Goal: Information Seeking & Learning: Understand process/instructions

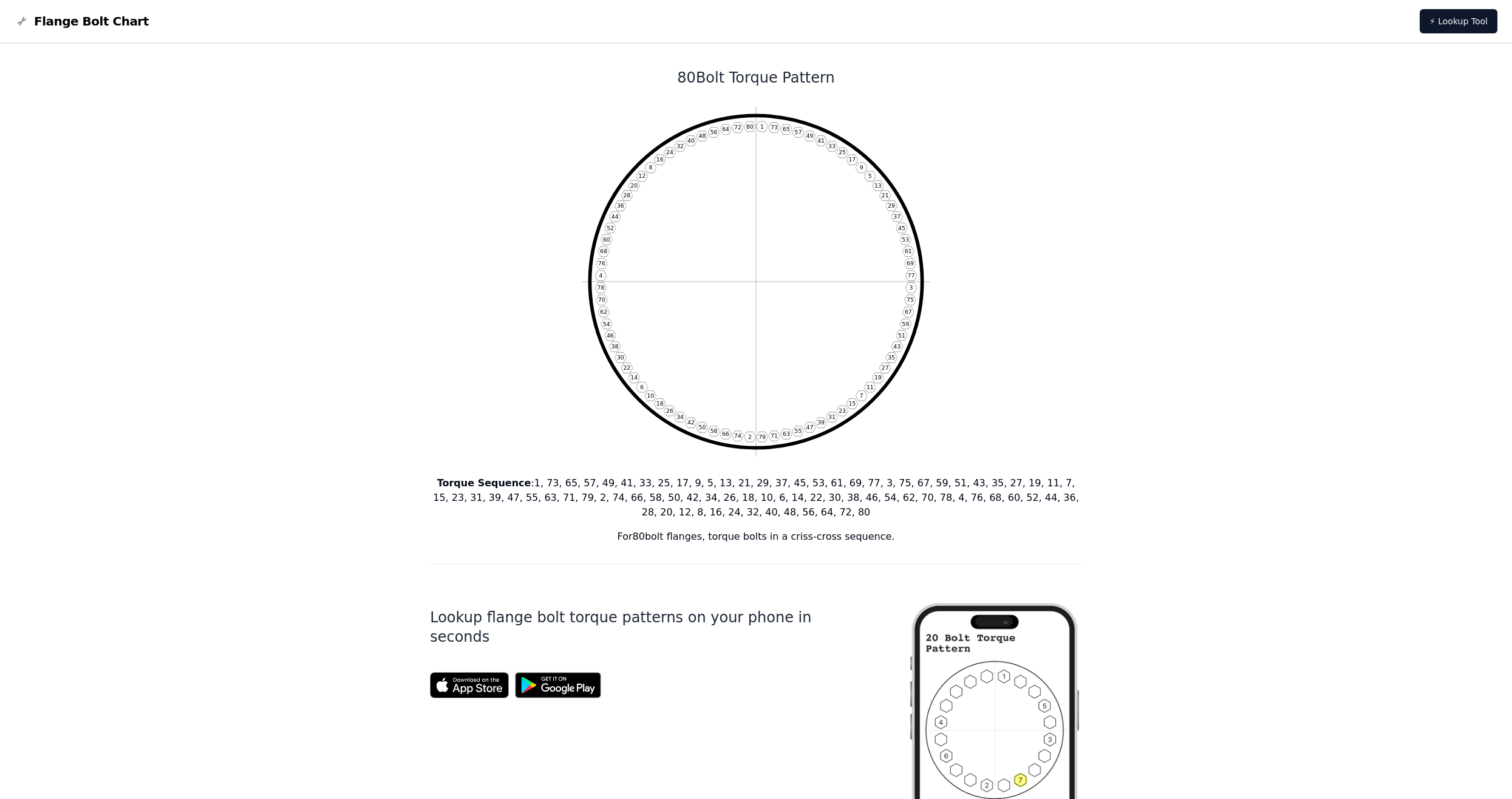
click at [92, 21] on span "Flange Bolt Chart" at bounding box center [91, 21] width 115 height 17
click at [658, 113] on icon "1 73 65 57 49 41 33 25 17 9 5 13 21 29 37 45 53 61 69 77 3 75 67 59 51 43 35 27…" at bounding box center [756, 282] width 350 height 350
drag, startPoint x: 654, startPoint y: 101, endPoint x: 997, endPoint y: 297, distance: 395.1
click at [997, 297] on div "80 Bolt Torque Pattern 1 73 65 57 49 41 33 25 17 9 5 13 21 29 37 45 53 61 69 77…" at bounding box center [756, 741] width 652 height 1395
click at [748, 130] on icon "1 73 65 57 49 41 33 25 17 9 5 13 21 29 37 45 53 61 69 77 3 75 67 59 51 43 35 27…" at bounding box center [756, 282] width 350 height 350
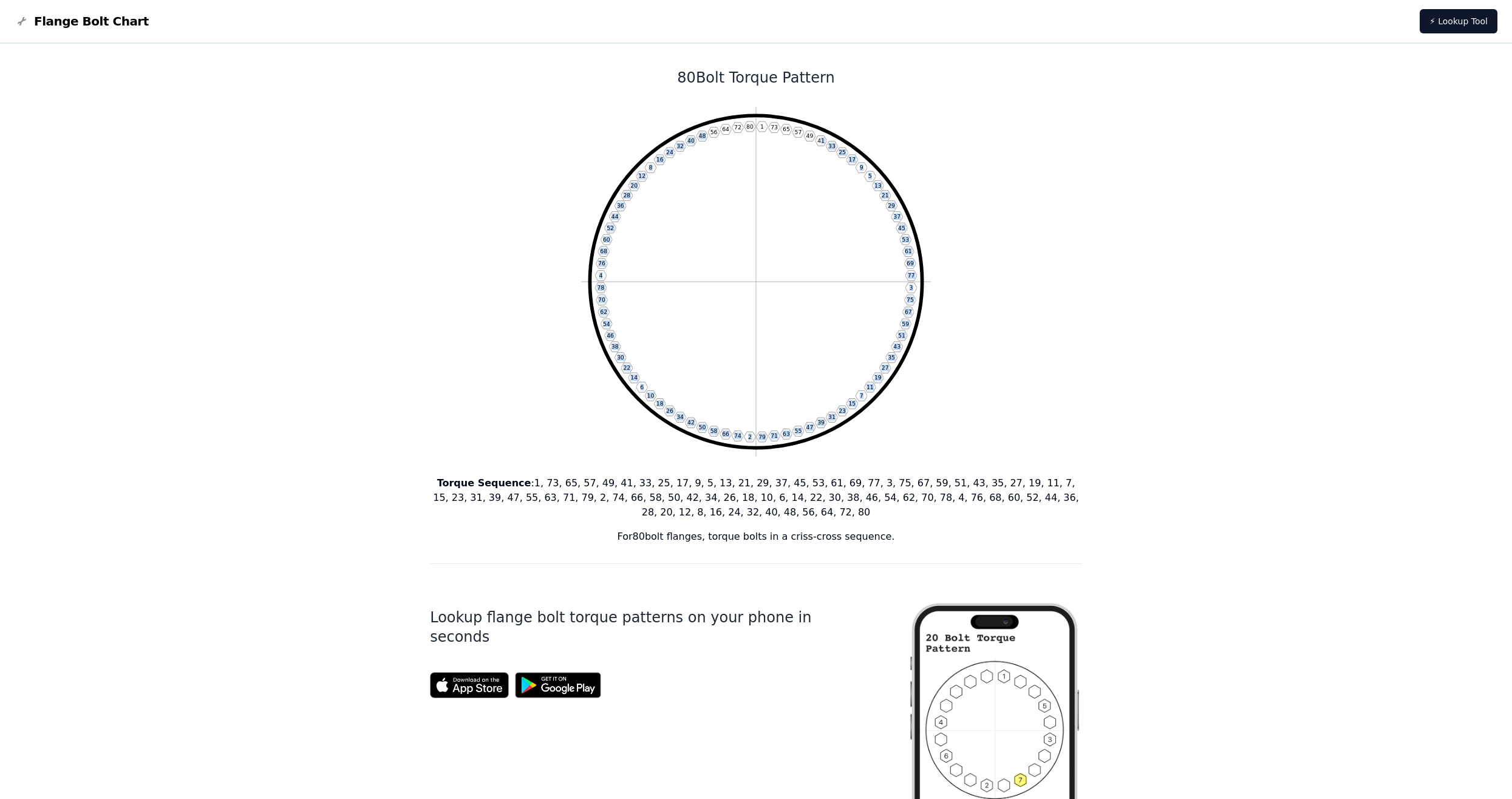
drag, startPoint x: 748, startPoint y: 130, endPoint x: 713, endPoint y: 131, distance: 35.0
click at [713, 131] on icon "1 73 65 57 49 41 33 25 17 9 5 13 21 29 37 45 53 61 69 77 3 75 67 59 51 43 35 27…" at bounding box center [756, 282] width 350 height 350
drag, startPoint x: 614, startPoint y: 80, endPoint x: 659, endPoint y: 94, distance: 47.1
click at [659, 94] on div "80 Bolt Torque Pattern 1 73 65 57 49 41 33 25 17 9 5 13 21 29 37 45 53 61 69 77…" at bounding box center [756, 741] width 652 height 1395
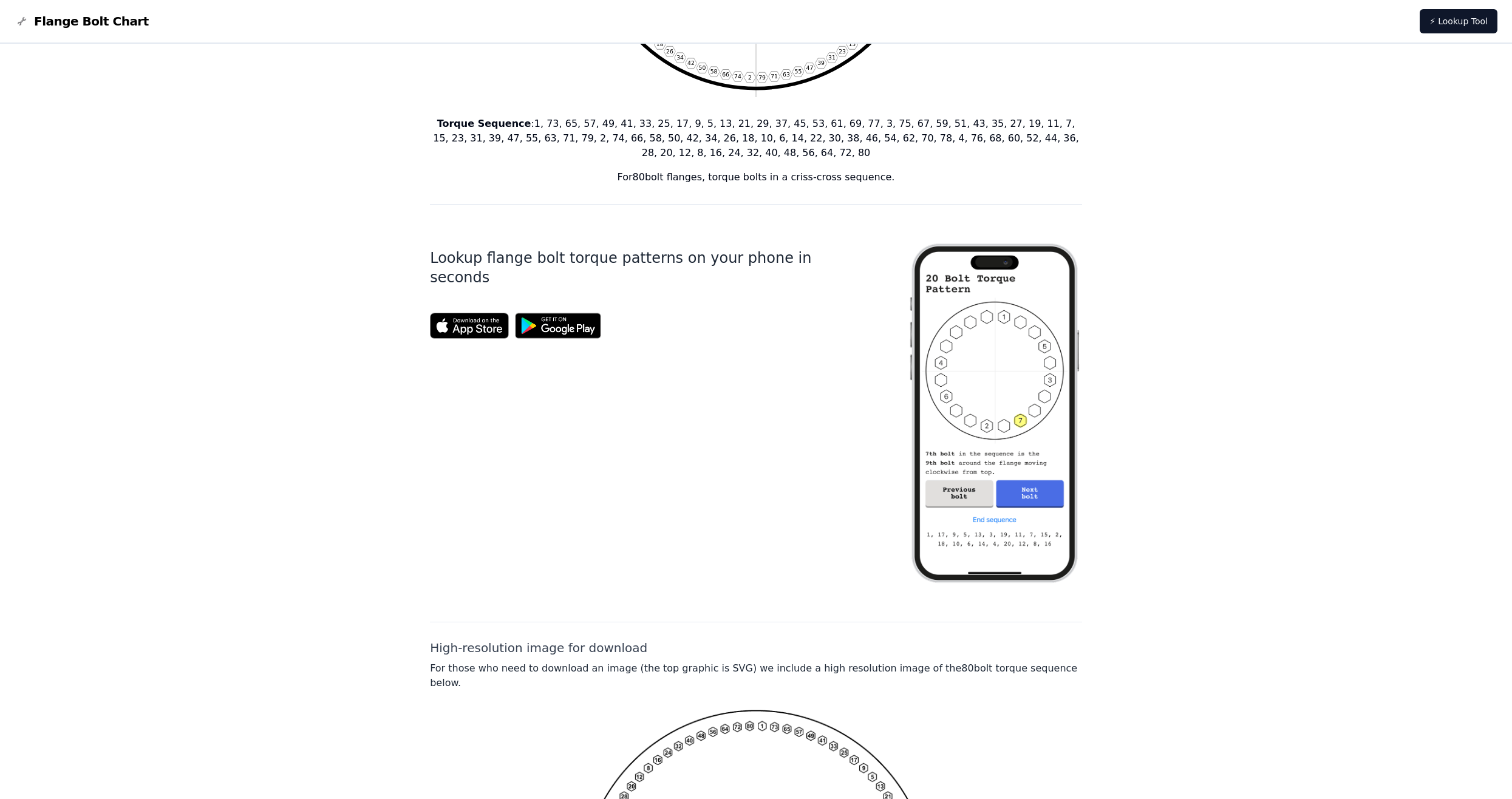
scroll to position [365, 0]
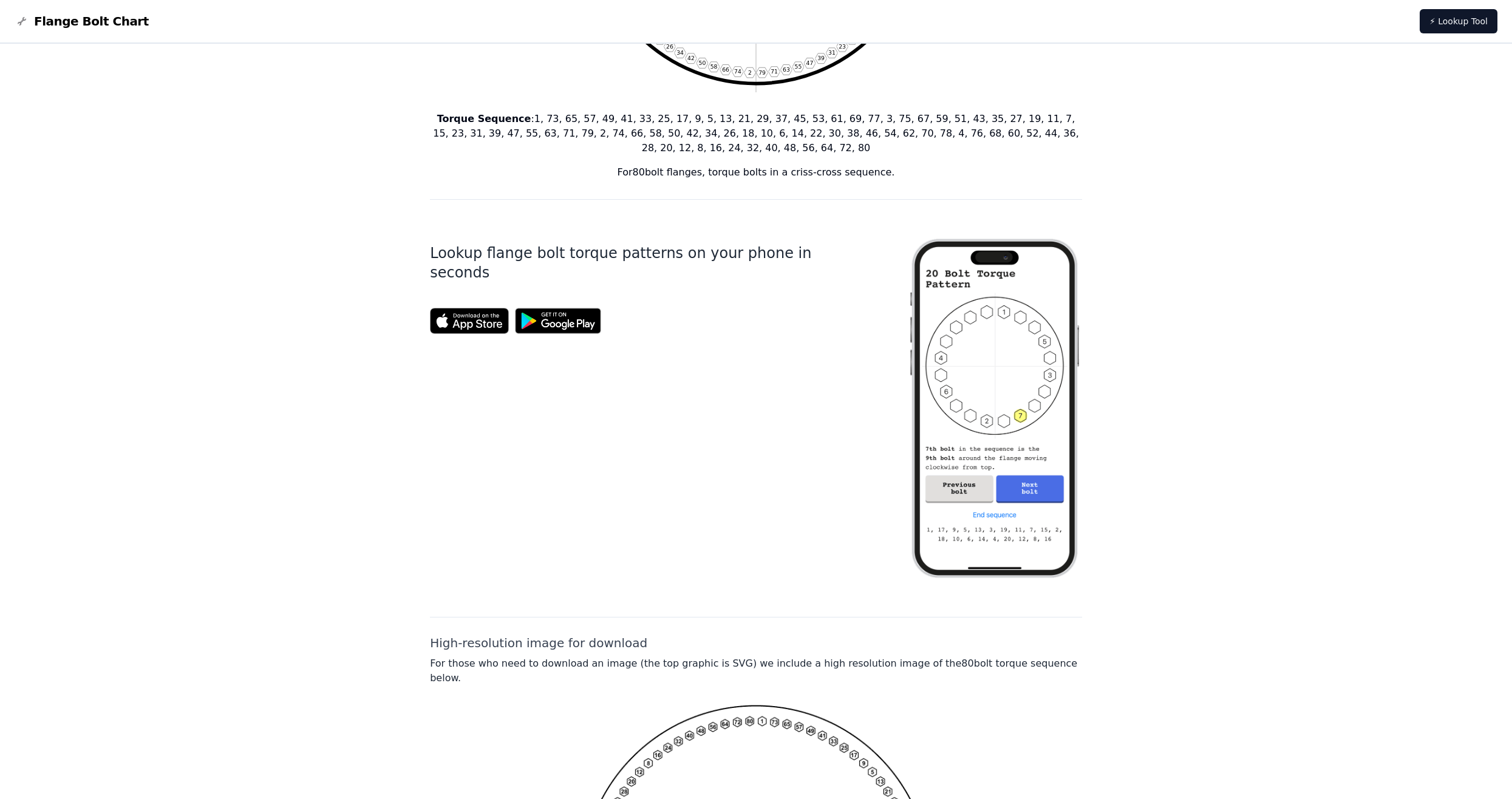
click at [990, 425] on img at bounding box center [995, 409] width 175 height 379
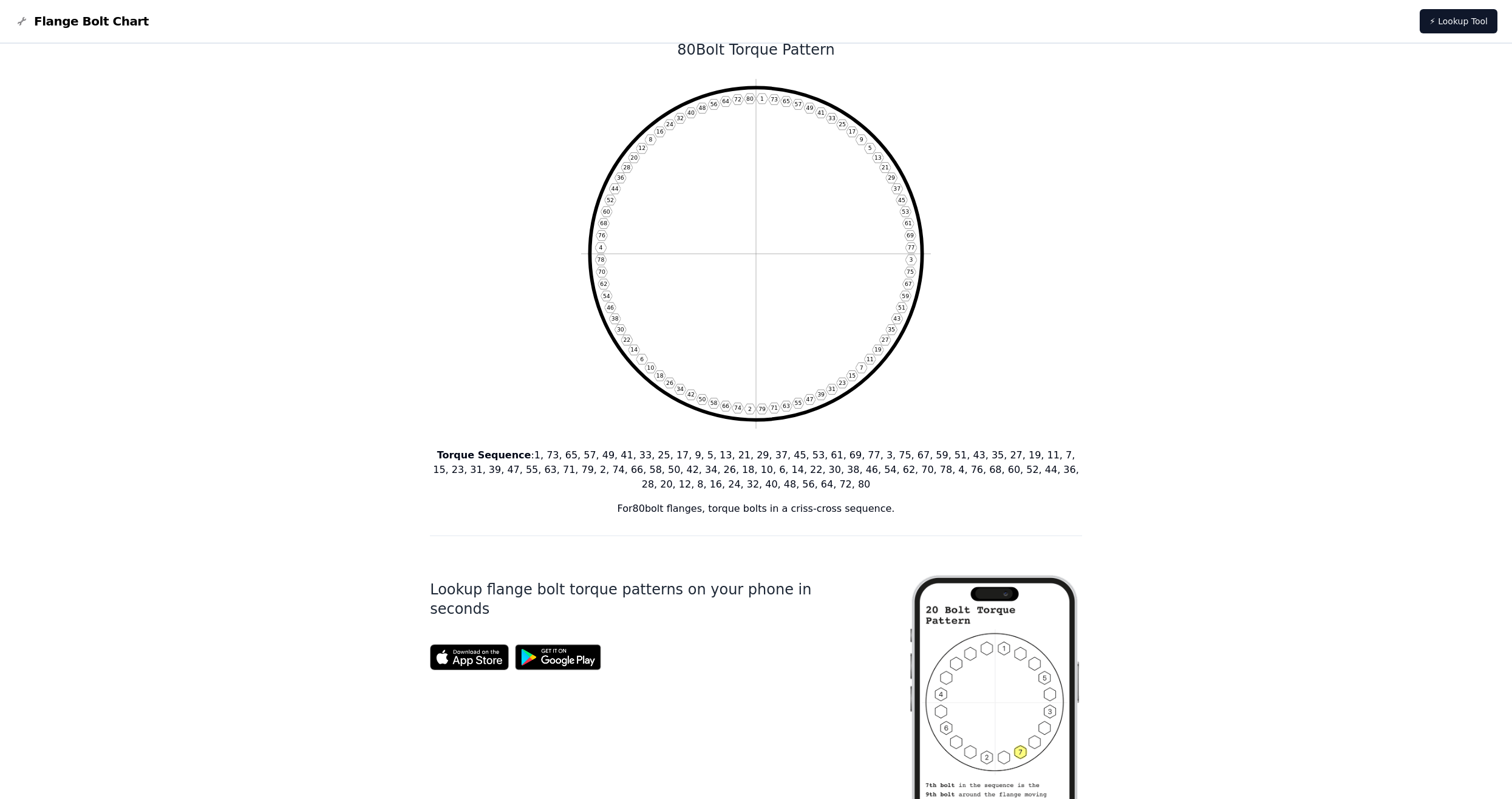
scroll to position [0, 0]
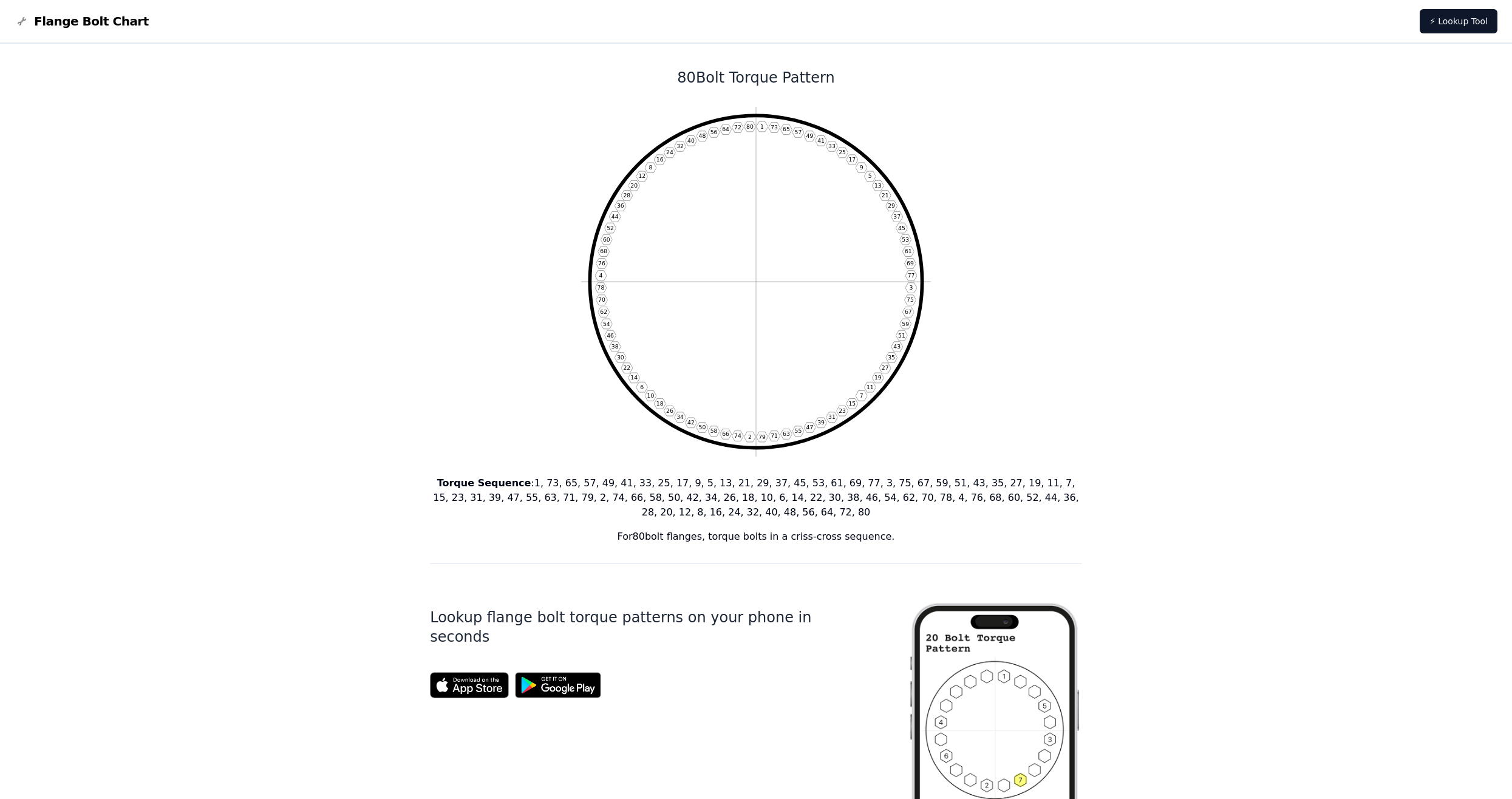
drag, startPoint x: 705, startPoint y: 169, endPoint x: 705, endPoint y: 159, distance: 10.0
click at [705, 169] on icon "1 73 65 57 49 41 33 25 17 9 5 13 21 29 37 45 53 61 69 77 3 75 67 59 51 43 35 27…" at bounding box center [756, 282] width 350 height 350
